Goal: Information Seeking & Learning: Learn about a topic

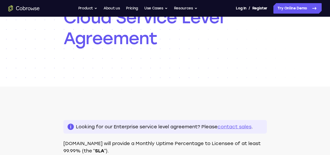
scroll to position [50, 0]
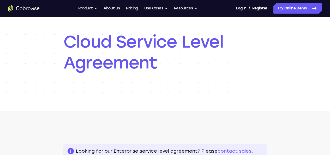
scroll to position [57, 0]
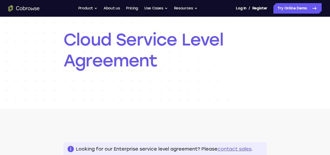
scroll to position [42, 0]
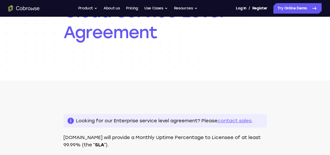
scroll to position [59, 0]
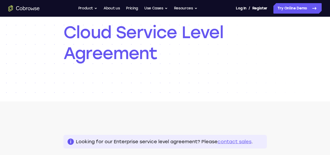
scroll to position [71, 0]
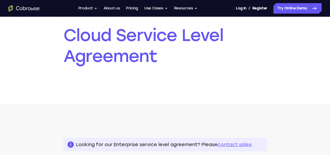
scroll to position [51, 0]
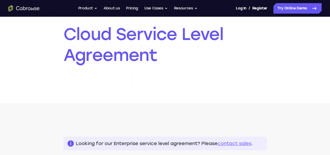
scroll to position [53, 0]
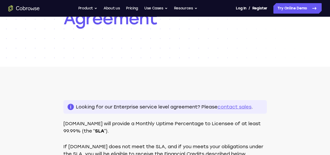
scroll to position [73, 0]
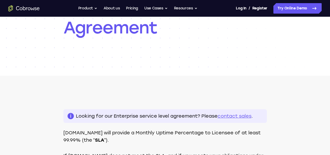
scroll to position [75, 0]
